Goal: Transaction & Acquisition: Purchase product/service

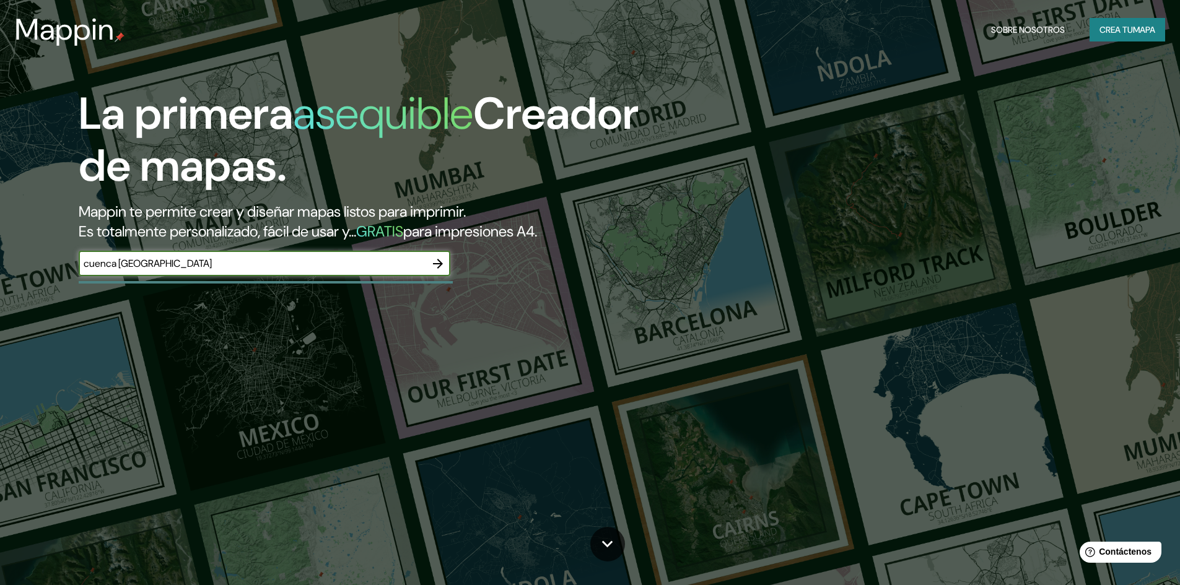
type input "cuenca [GEOGRAPHIC_DATA]"
click at [444, 262] on icon "button" at bounding box center [438, 263] width 15 height 15
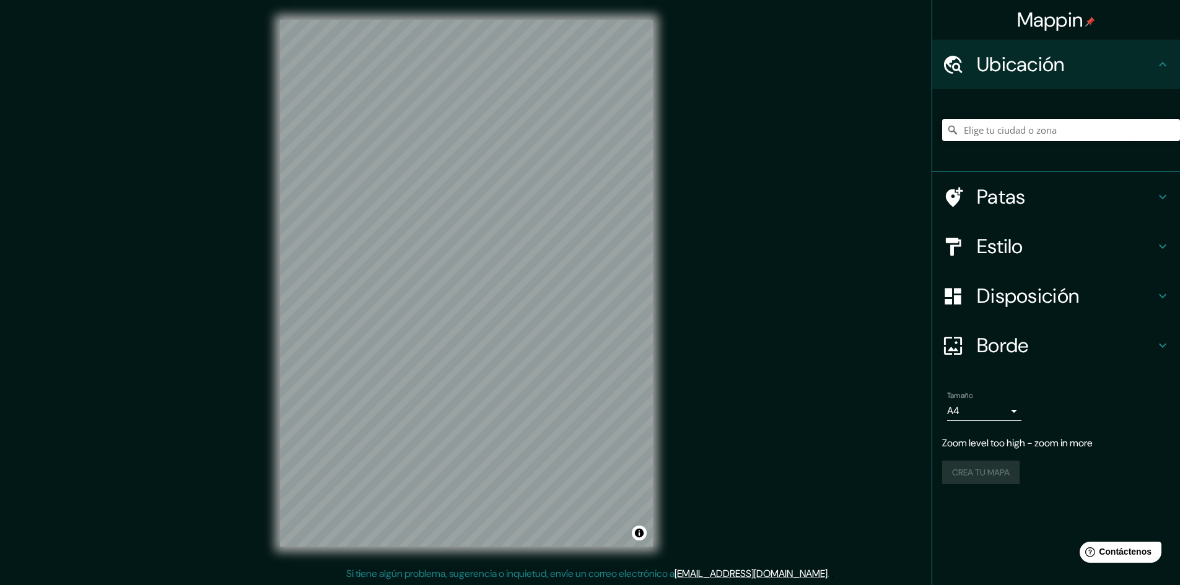
click at [1083, 120] on input "Elige tu ciudad o zona" at bounding box center [1061, 130] width 238 height 22
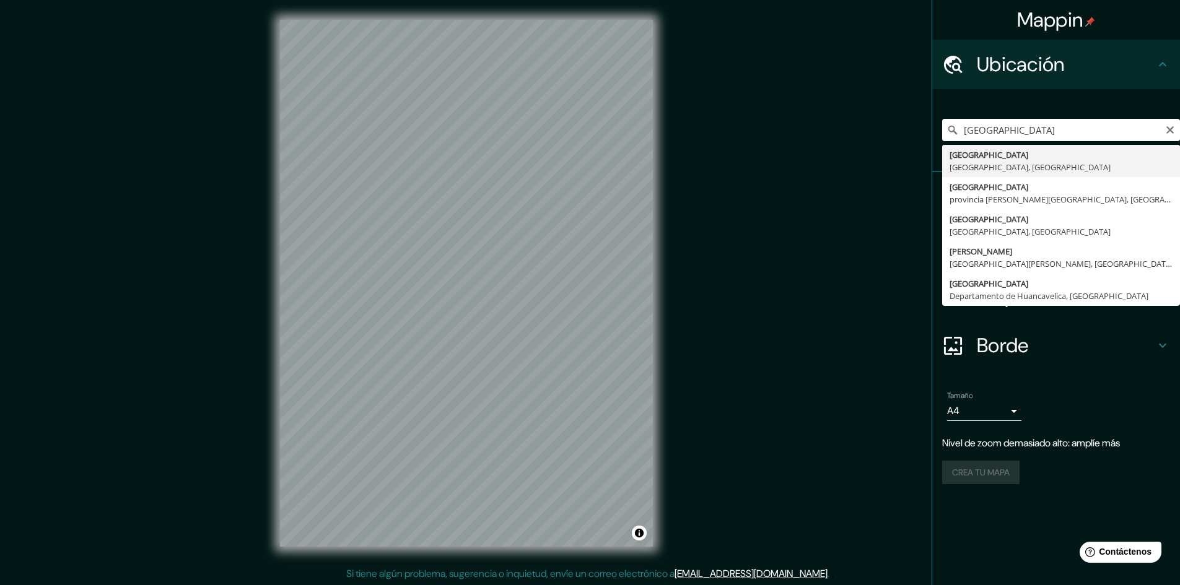
type input "[GEOGRAPHIC_DATA], [GEOGRAPHIC_DATA], [GEOGRAPHIC_DATA]"
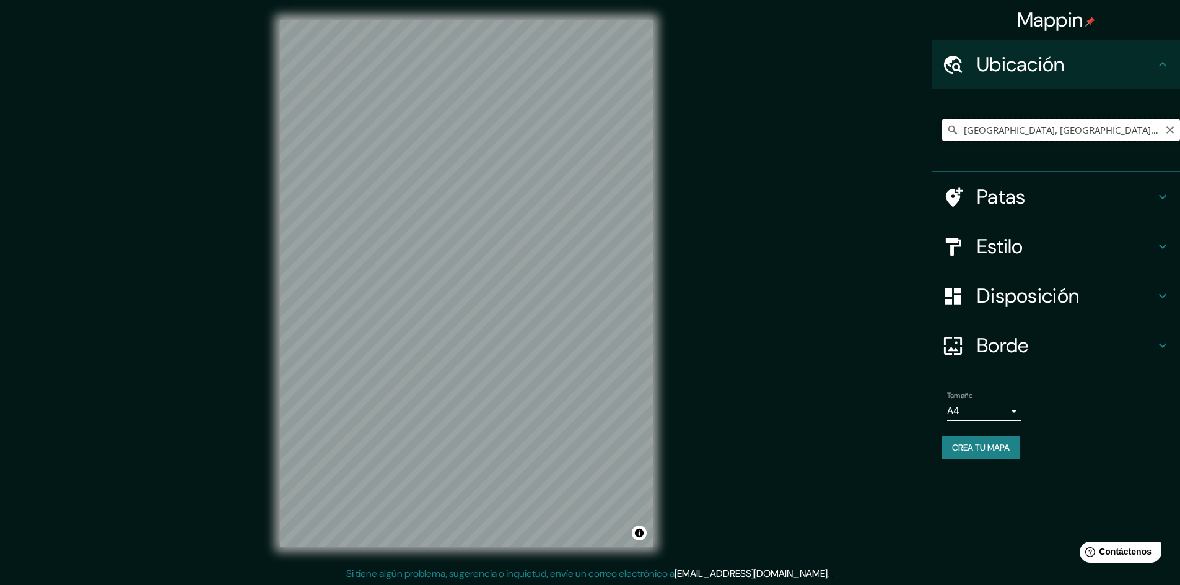
click at [1121, 121] on input "[GEOGRAPHIC_DATA], [GEOGRAPHIC_DATA], [GEOGRAPHIC_DATA]" at bounding box center [1061, 130] width 238 height 22
click at [1024, 224] on div "Estilo" at bounding box center [1056, 247] width 248 height 50
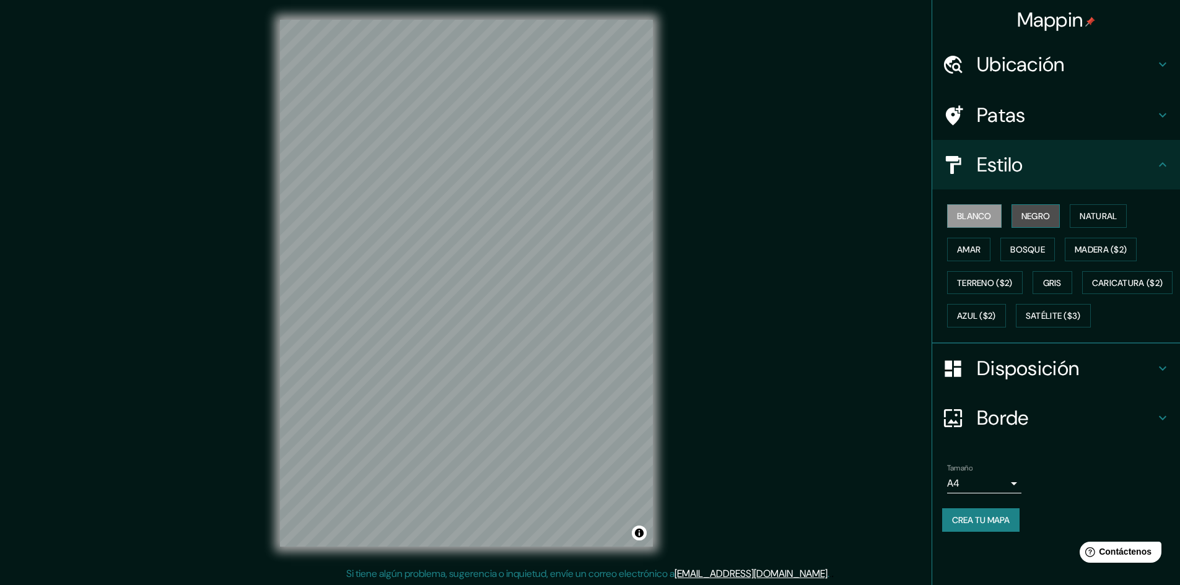
click at [1040, 221] on font "Negro" at bounding box center [1036, 216] width 29 height 11
click at [1139, 211] on div "Blanco Negro Natural Amar Bosque Madera ($2) Terreno ($2) Gris Caricatura ($2) …" at bounding box center [1061, 265] width 238 height 133
click at [1126, 216] on button "Natural" at bounding box center [1098, 216] width 57 height 24
click at [958, 254] on font "Amar" at bounding box center [969, 249] width 24 height 11
click at [1114, 215] on font "Natural" at bounding box center [1098, 216] width 37 height 11
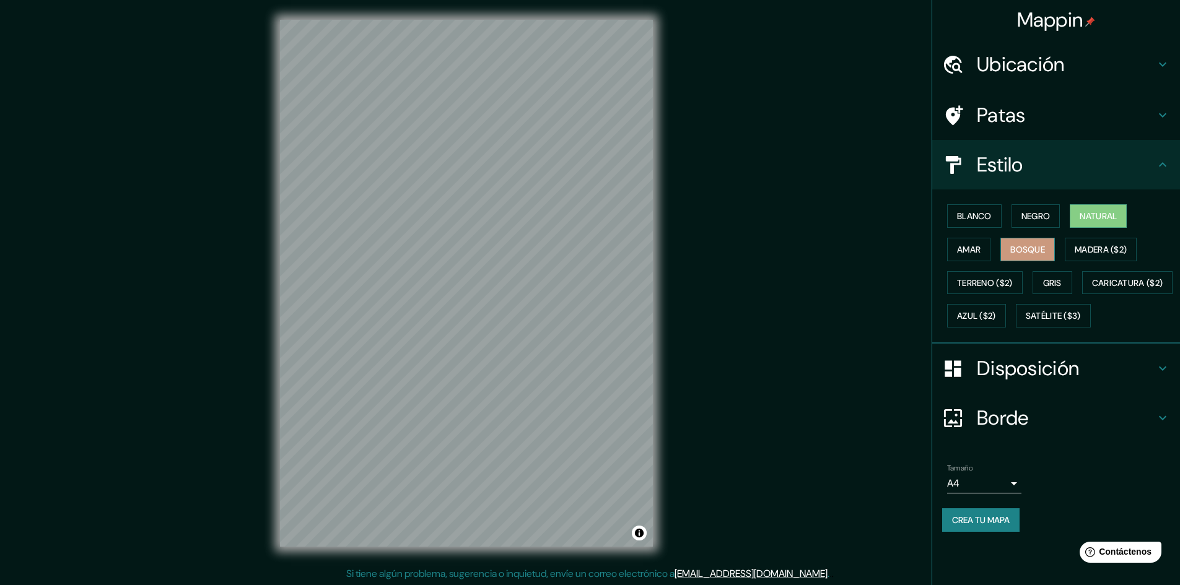
click at [1044, 253] on font "Bosque" at bounding box center [1027, 249] width 35 height 11
click at [983, 253] on button "Amar" at bounding box center [968, 250] width 43 height 24
click at [1090, 224] on font "Natural" at bounding box center [1098, 216] width 37 height 16
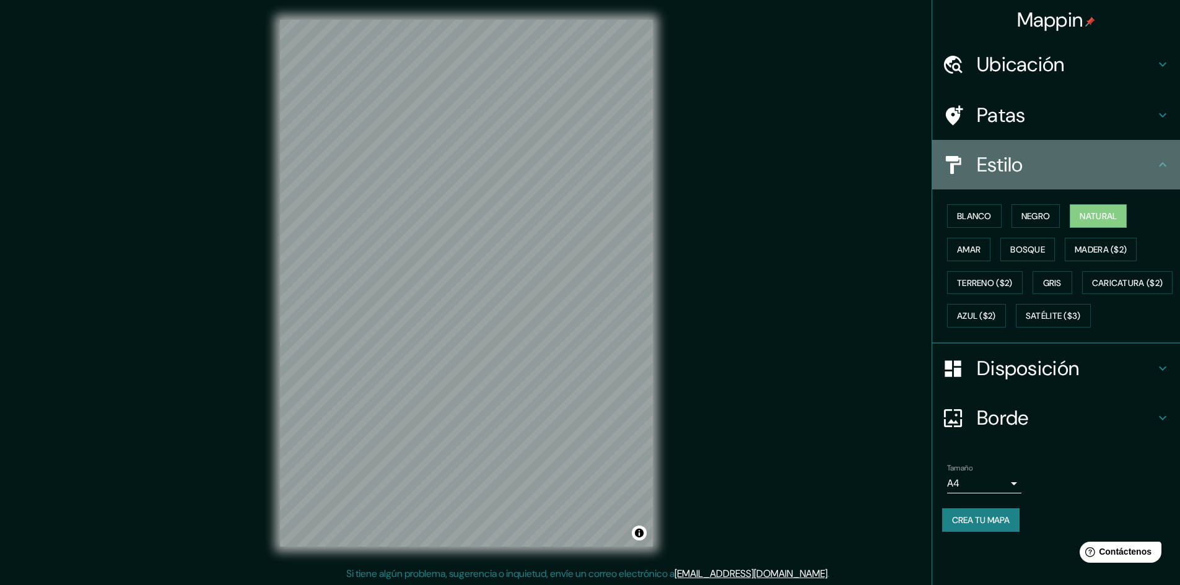
click at [1150, 152] on h4 "Estilo" at bounding box center [1066, 164] width 178 height 25
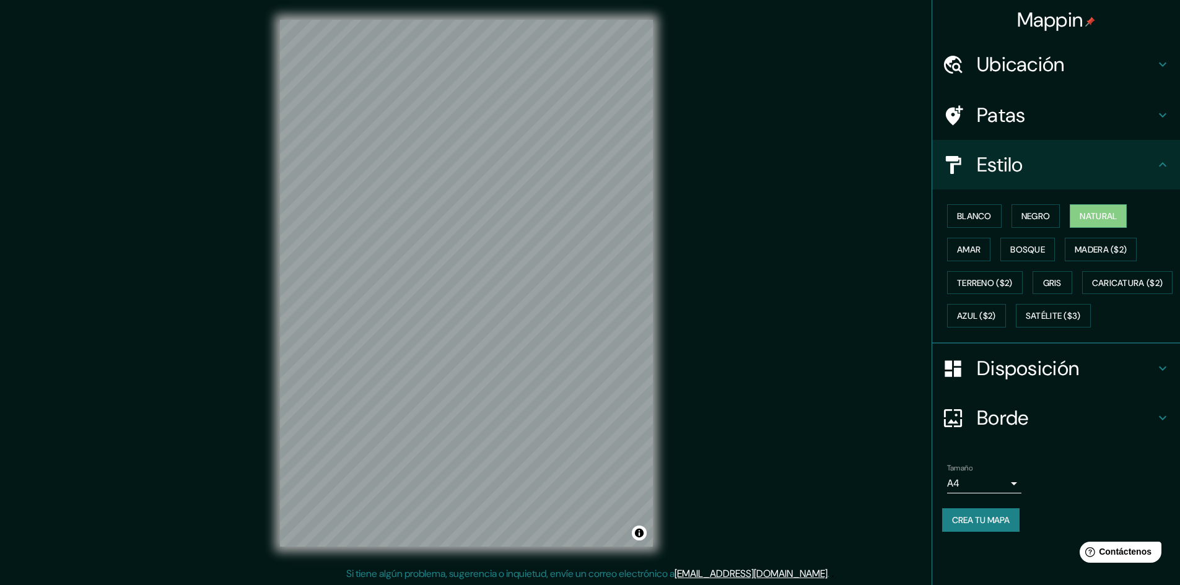
click at [1106, 381] on h4 "Disposición" at bounding box center [1066, 368] width 178 height 25
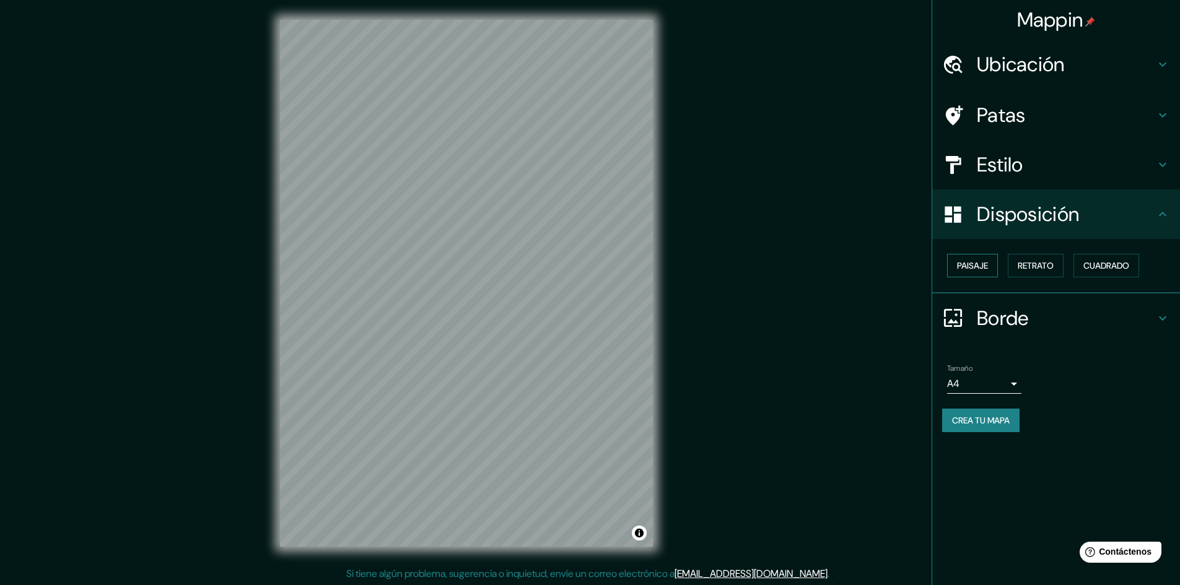
click at [973, 272] on font "Paisaje" at bounding box center [972, 266] width 31 height 16
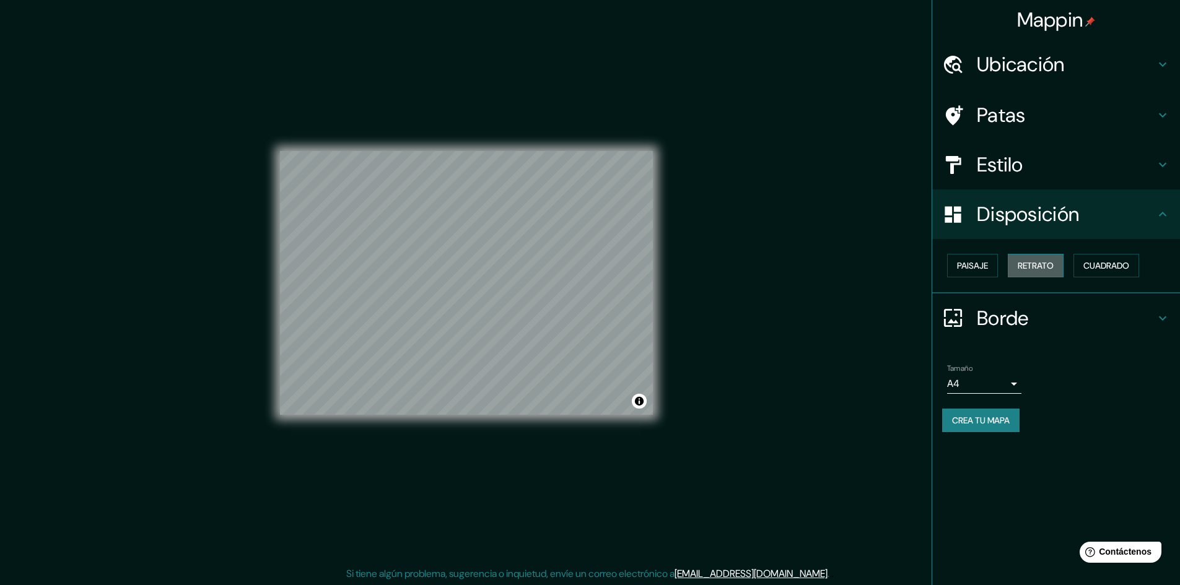
click at [1040, 256] on button "Retrato" at bounding box center [1036, 266] width 56 height 24
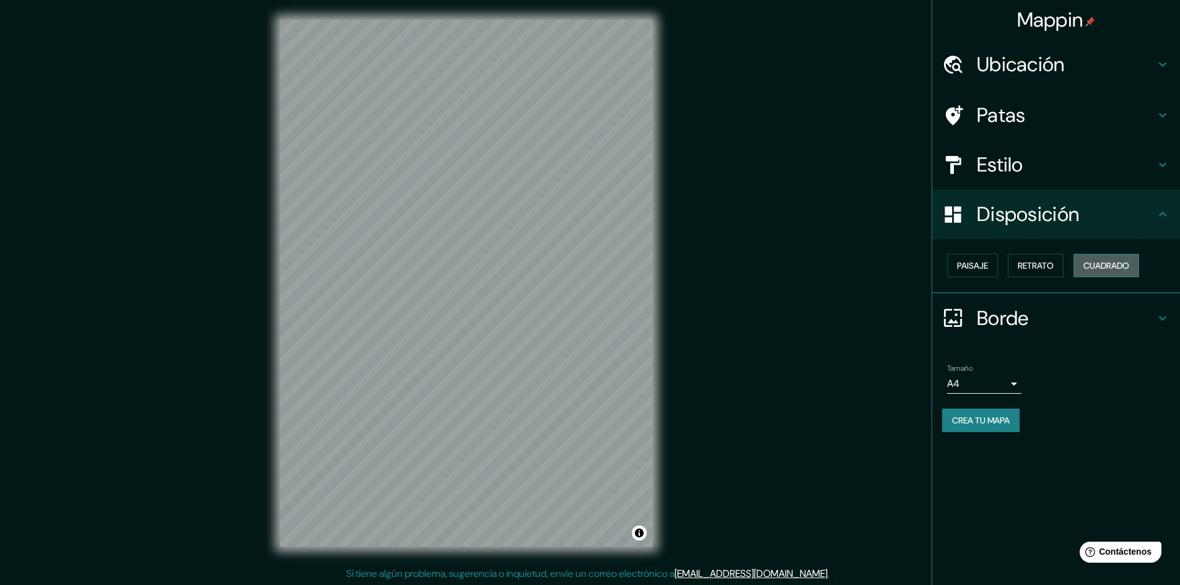
click at [1111, 259] on font "Cuadrado" at bounding box center [1107, 266] width 46 height 16
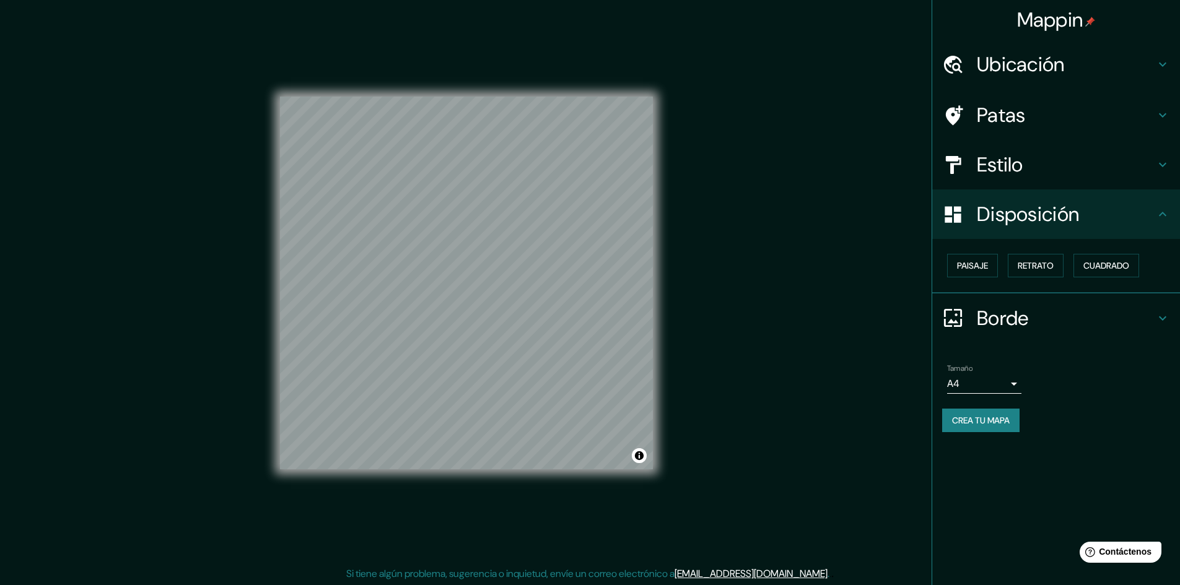
click at [1021, 314] on font "Borde" at bounding box center [1003, 318] width 52 height 26
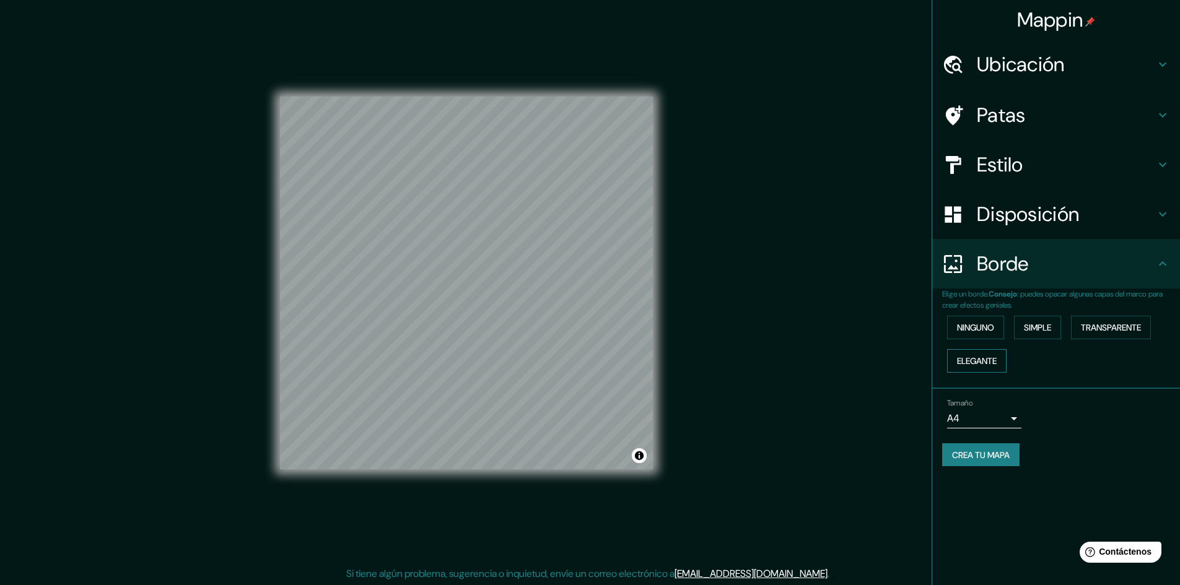
click at [994, 354] on font "Elegante" at bounding box center [977, 361] width 40 height 16
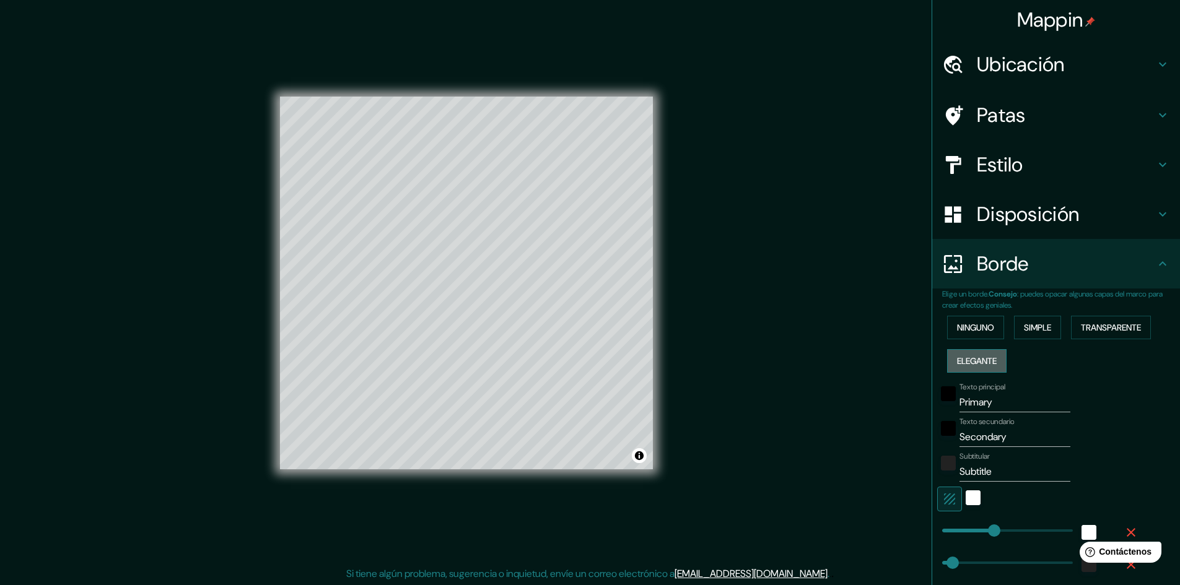
click at [989, 361] on font "Elegante" at bounding box center [977, 361] width 40 height 11
type input "241"
type input "48"
type input "24"
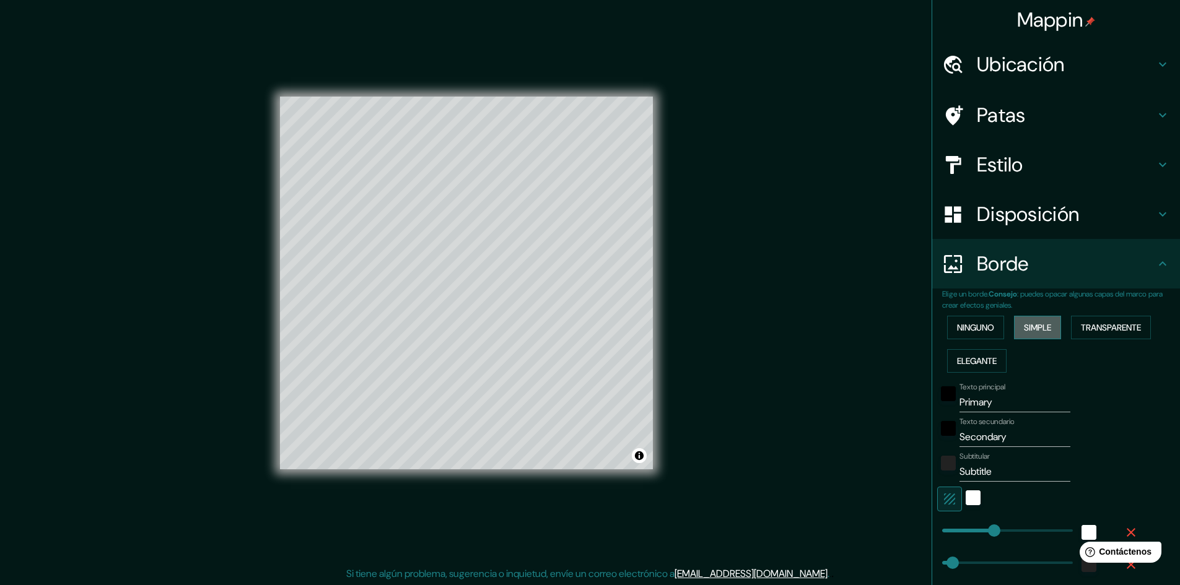
click at [1050, 333] on button "Simple" at bounding box center [1037, 328] width 47 height 24
click at [1121, 327] on font "Transparente" at bounding box center [1111, 327] width 60 height 11
click at [979, 325] on font "Ninguno" at bounding box center [975, 327] width 37 height 11
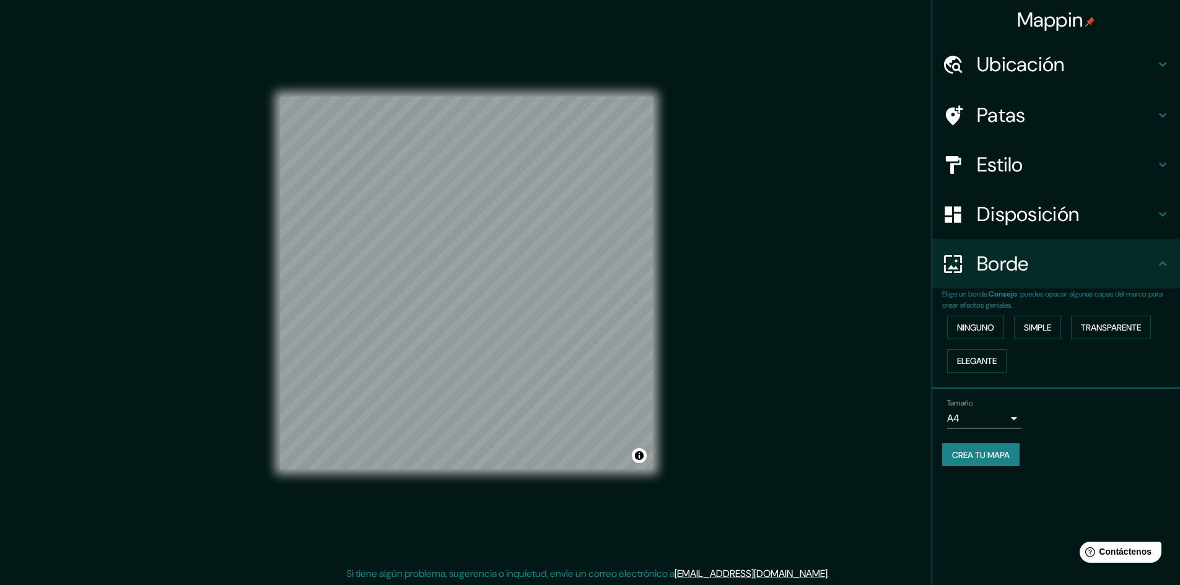
click at [1014, 457] on button "Crea tu mapa" at bounding box center [980, 456] width 77 height 24
click at [1001, 418] on body "Mappin Ubicación [GEOGRAPHIC_DATA], [GEOGRAPHIC_DATA], [GEOGRAPHIC_DATA] Patas …" at bounding box center [590, 292] width 1180 height 585
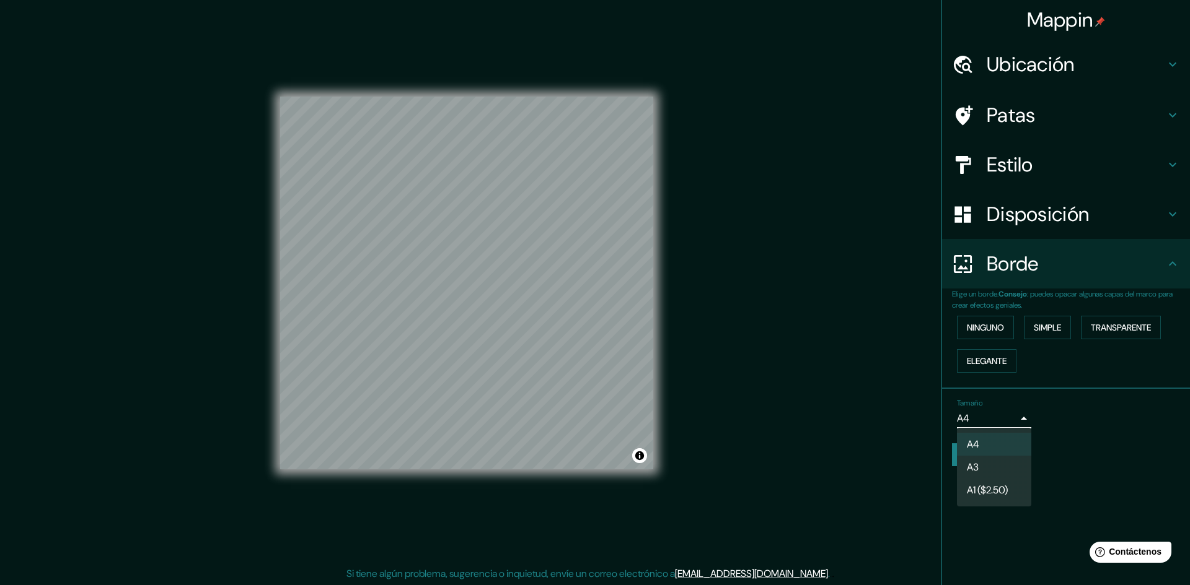
click at [1003, 463] on li "A3" at bounding box center [994, 467] width 74 height 23
type input "a4"
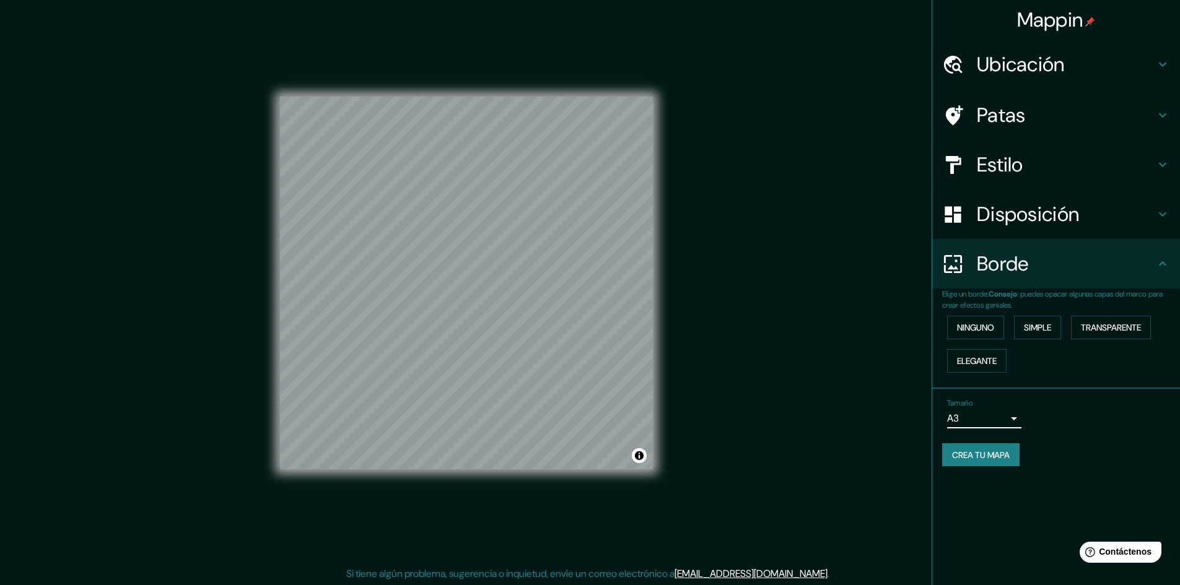
click at [1001, 452] on font "Crea tu mapa" at bounding box center [981, 455] width 58 height 11
